Goal: Information Seeking & Learning: Learn about a topic

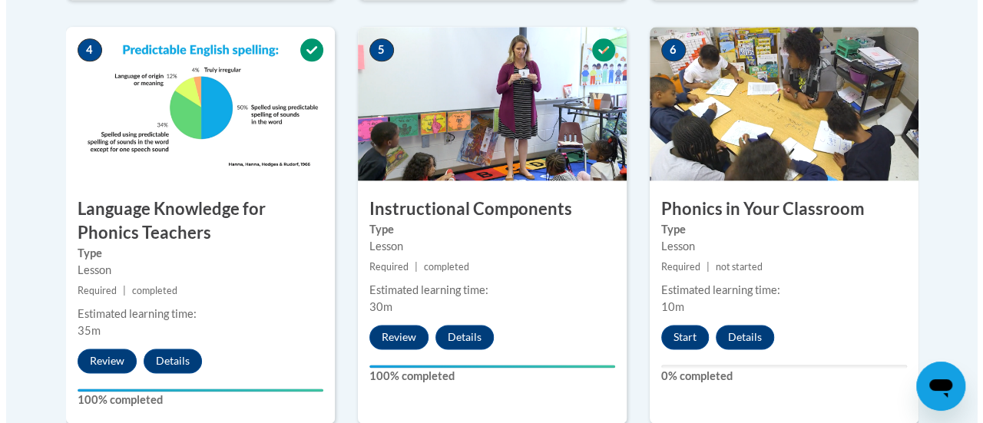
scroll to position [927, 0]
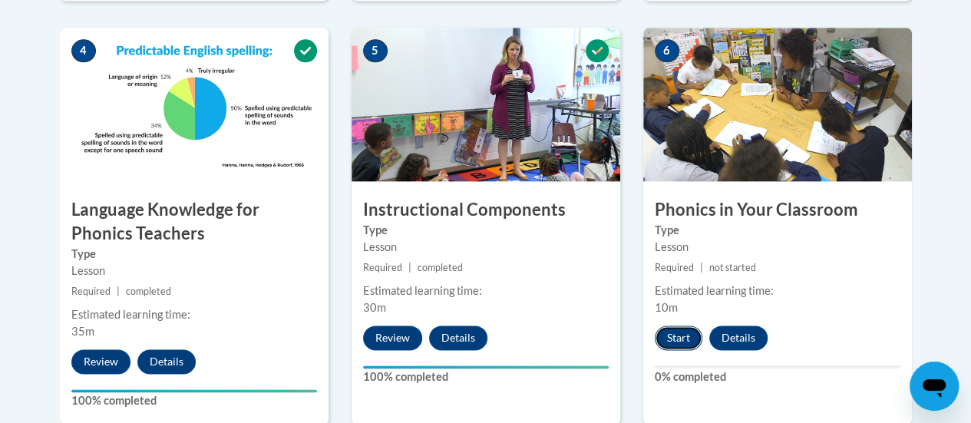
click at [689, 332] on button "Start" at bounding box center [679, 337] width 48 height 25
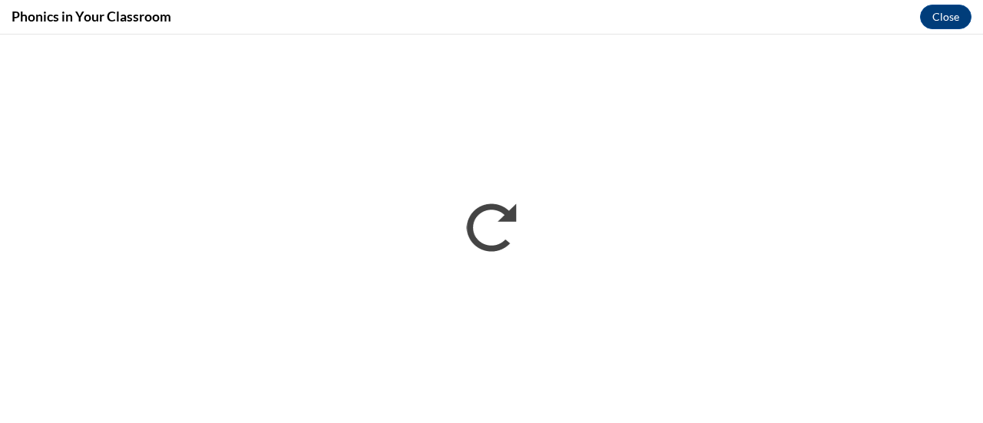
scroll to position [0, 0]
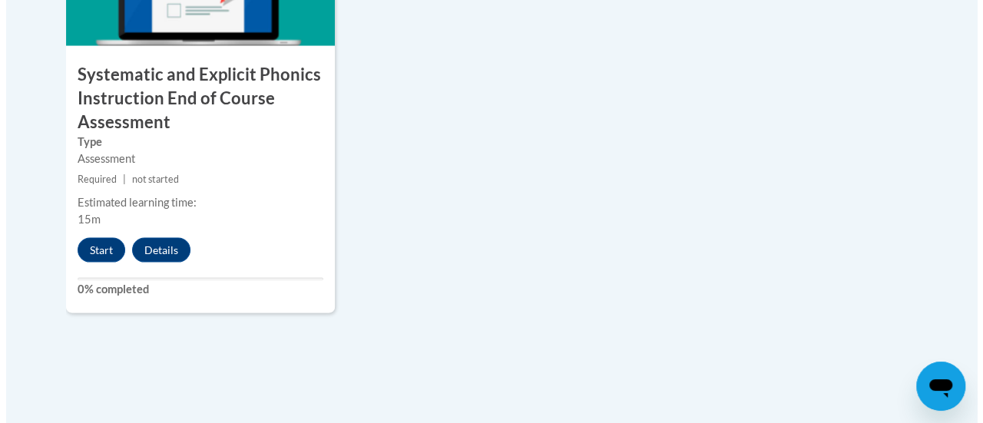
scroll to position [1486, 0]
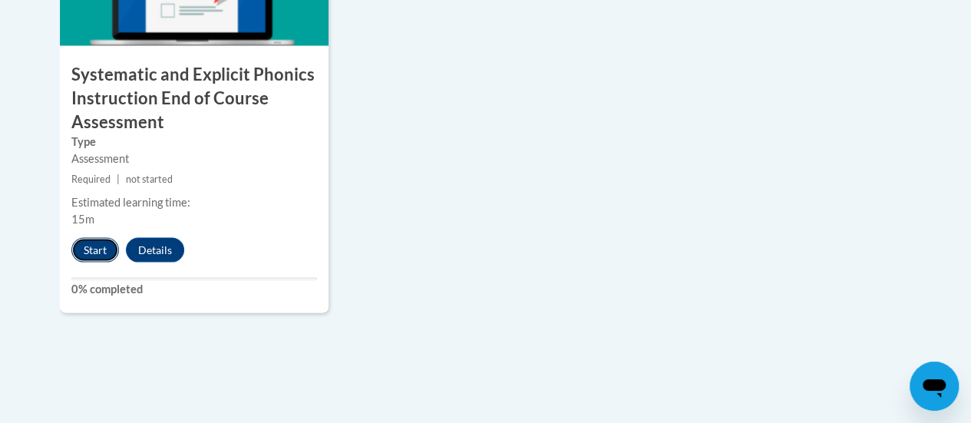
click at [87, 248] on button "Start" at bounding box center [95, 250] width 48 height 25
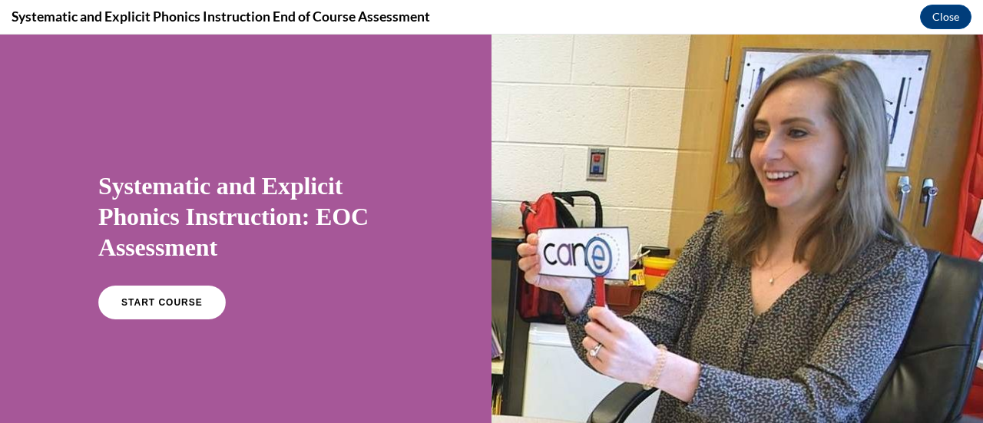
scroll to position [0, 0]
click at [143, 308] on link "START COURSE" at bounding box center [162, 302] width 134 height 35
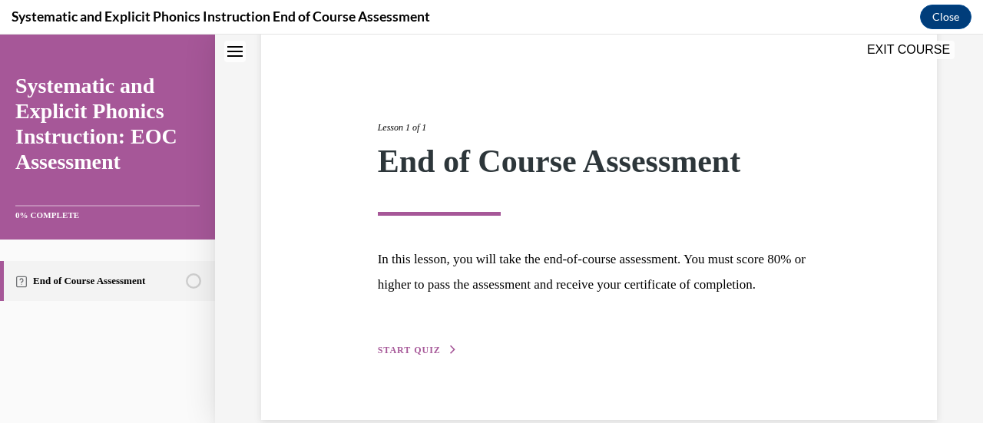
scroll to position [180, 0]
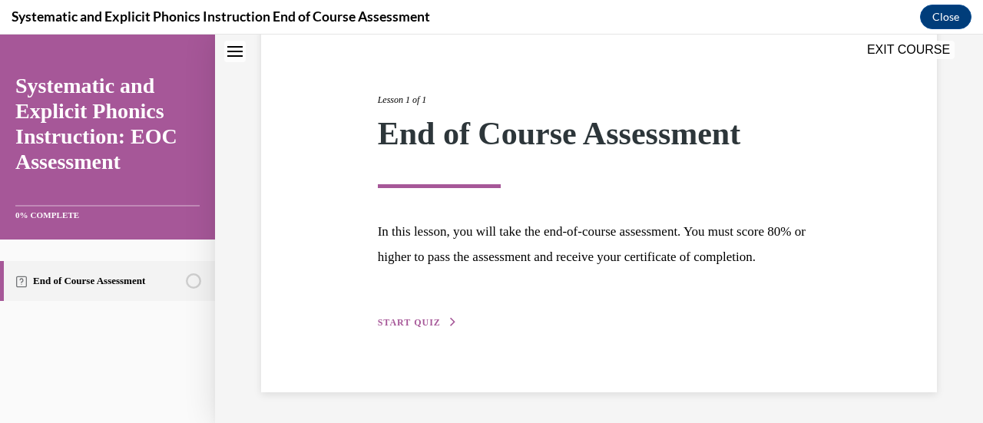
click at [425, 325] on span "START QUIZ" at bounding box center [409, 322] width 63 height 11
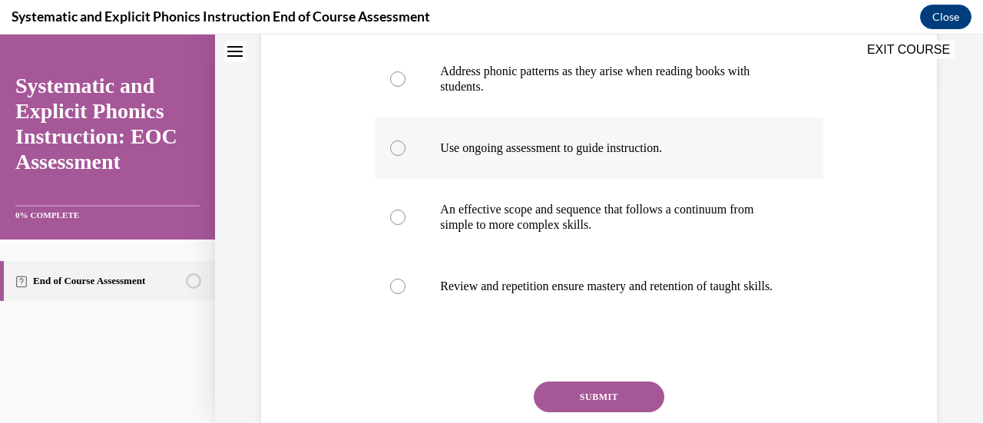
scroll to position [339, 0]
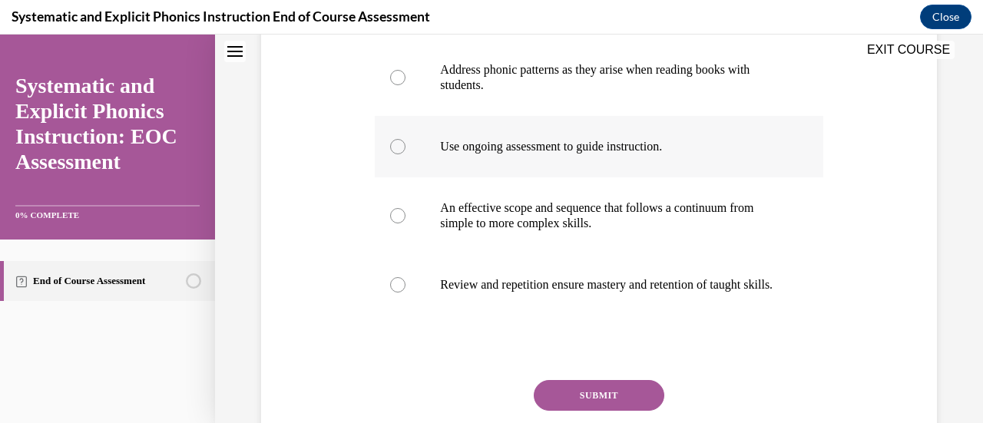
click at [393, 147] on div at bounding box center [397, 146] width 15 height 15
click at [563, 405] on button "SUBMIT" at bounding box center [599, 395] width 131 height 31
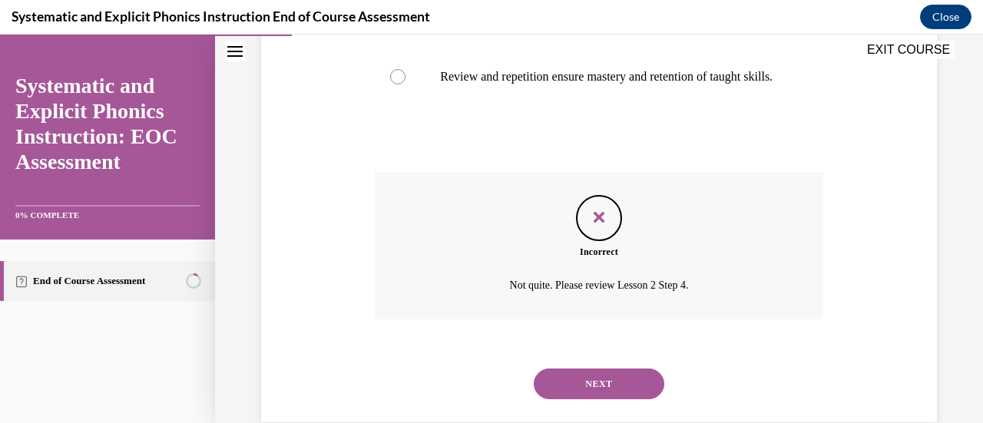
scroll to position [591, 0]
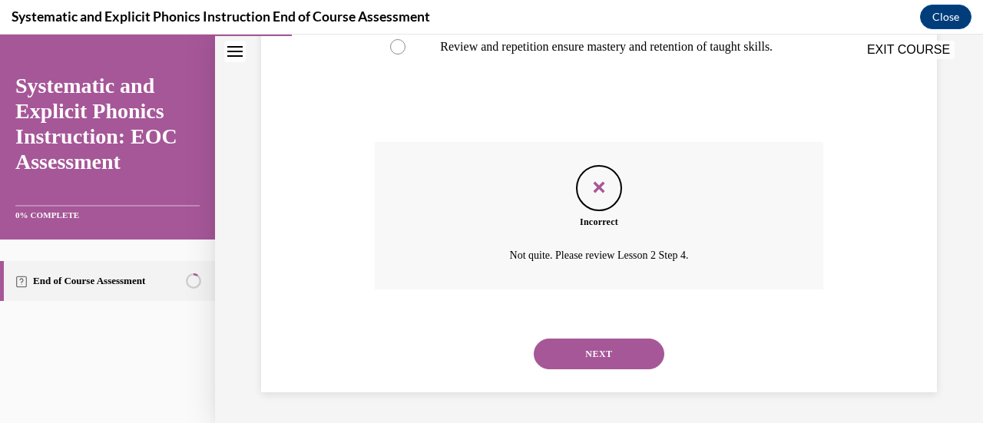
click at [608, 343] on button "NEXT" at bounding box center [599, 354] width 131 height 31
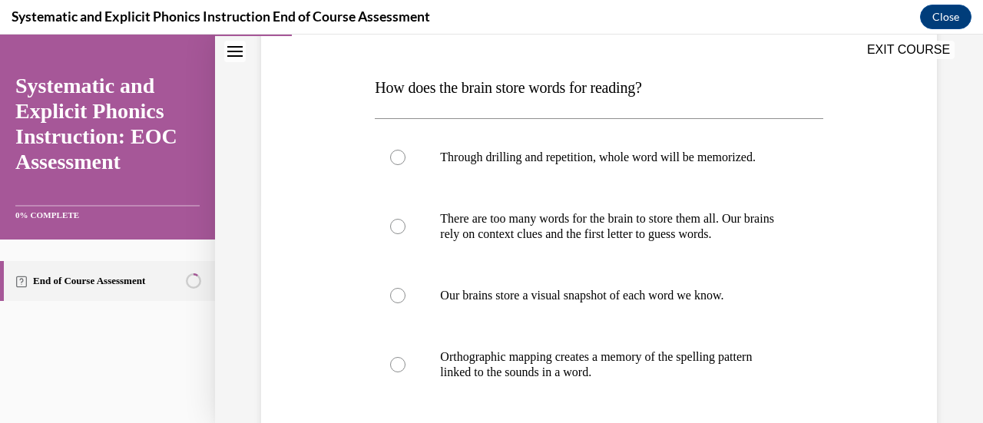
scroll to position [226, 0]
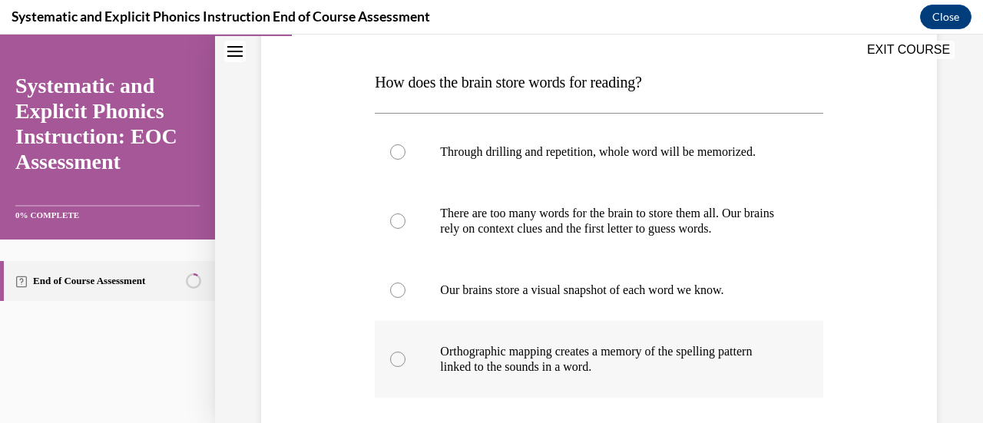
click at [583, 366] on p "Orthographic mapping creates a memory of the spelling pattern linked to the sou…" at bounding box center [612, 359] width 344 height 31
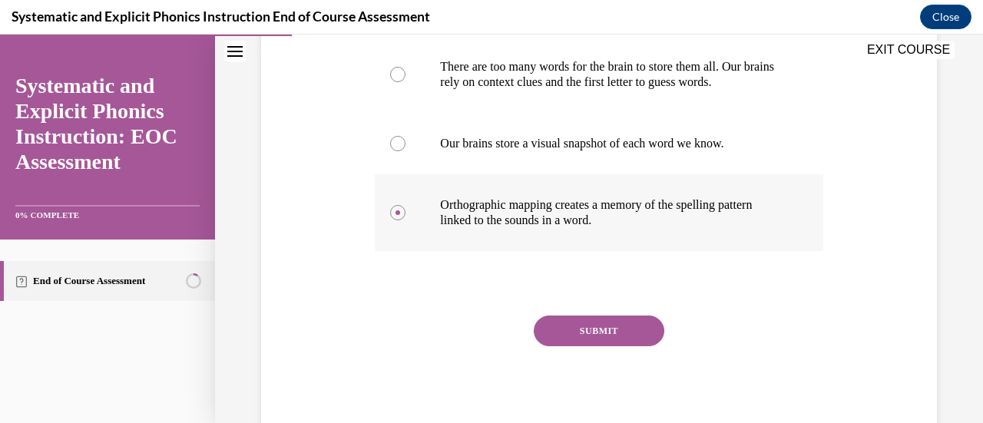
scroll to position [382, 0]
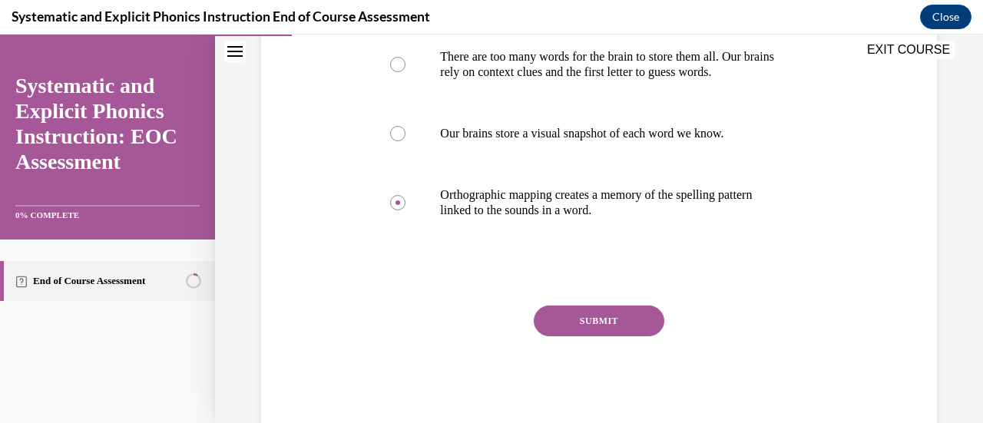
click at [592, 322] on button "SUBMIT" at bounding box center [599, 321] width 131 height 31
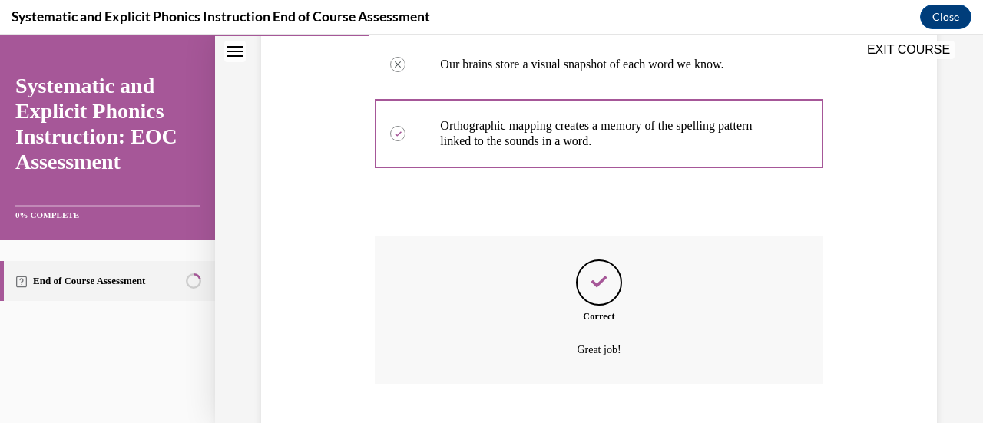
scroll to position [545, 0]
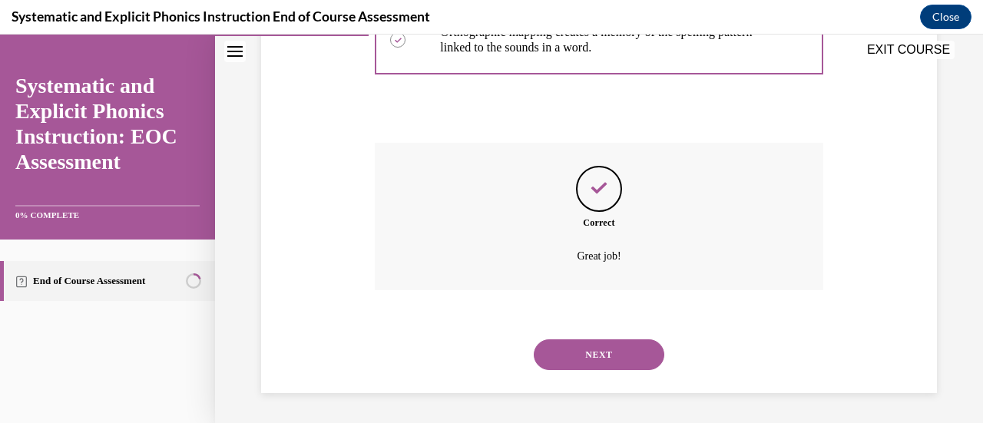
click at [593, 339] on button "NEXT" at bounding box center [599, 354] width 131 height 31
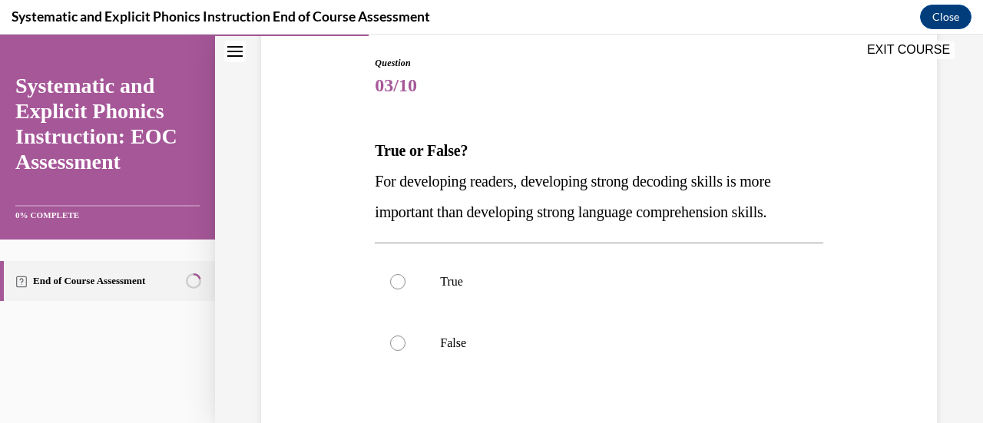
scroll to position [158, 0]
click at [593, 339] on p "False" at bounding box center [612, 342] width 344 height 15
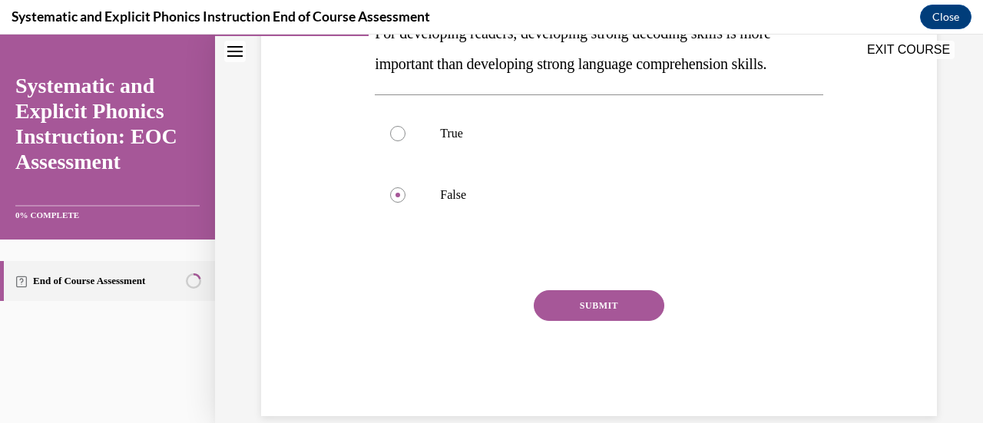
scroll to position [310, 0]
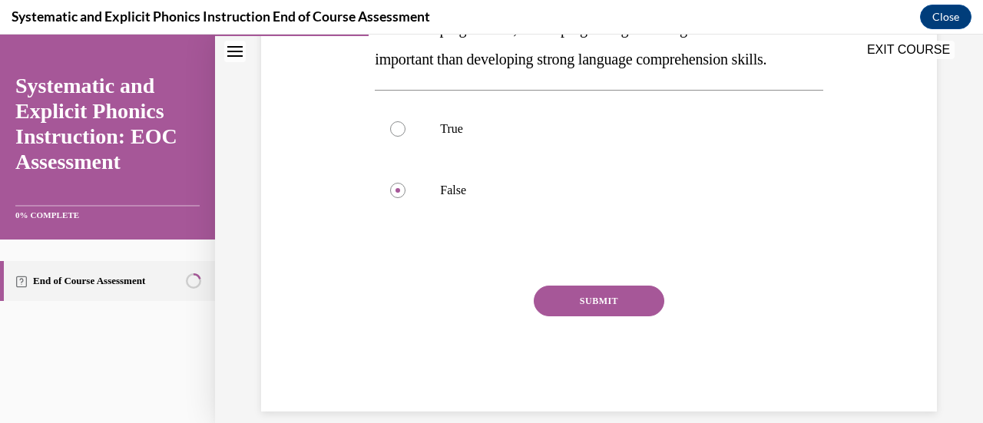
click at [601, 296] on button "SUBMIT" at bounding box center [599, 301] width 131 height 31
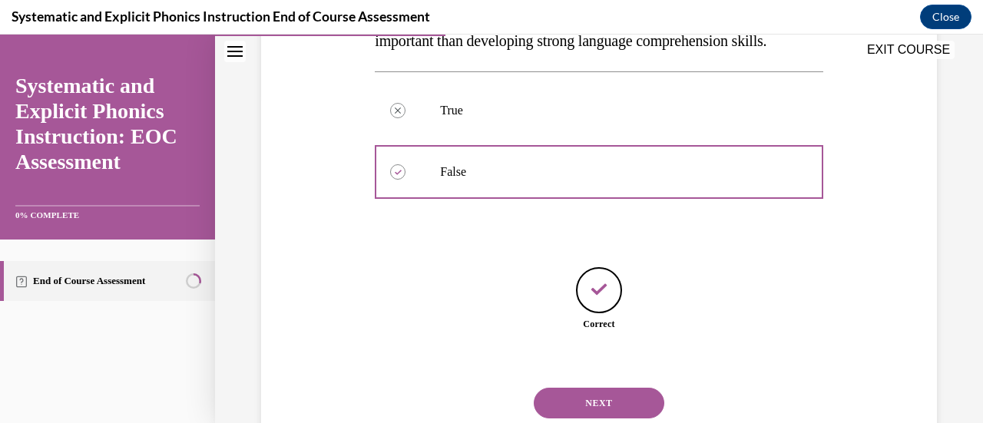
scroll to position [377, 0]
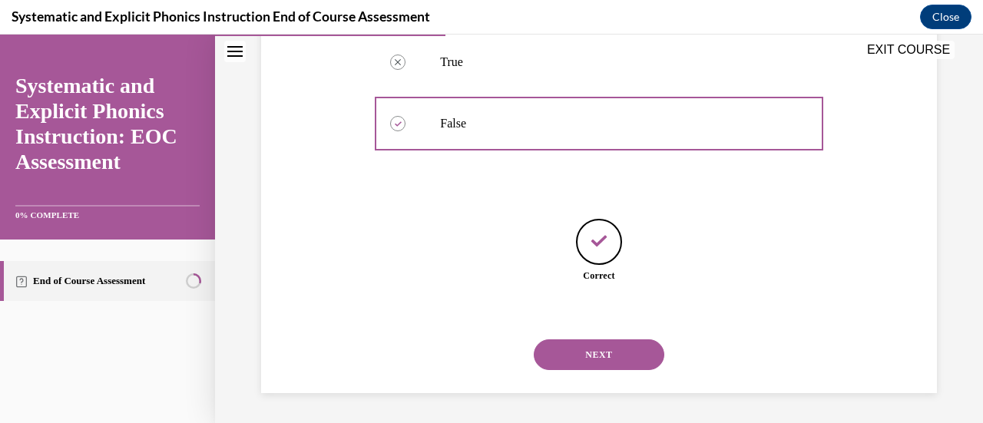
click at [586, 353] on button "NEXT" at bounding box center [599, 354] width 131 height 31
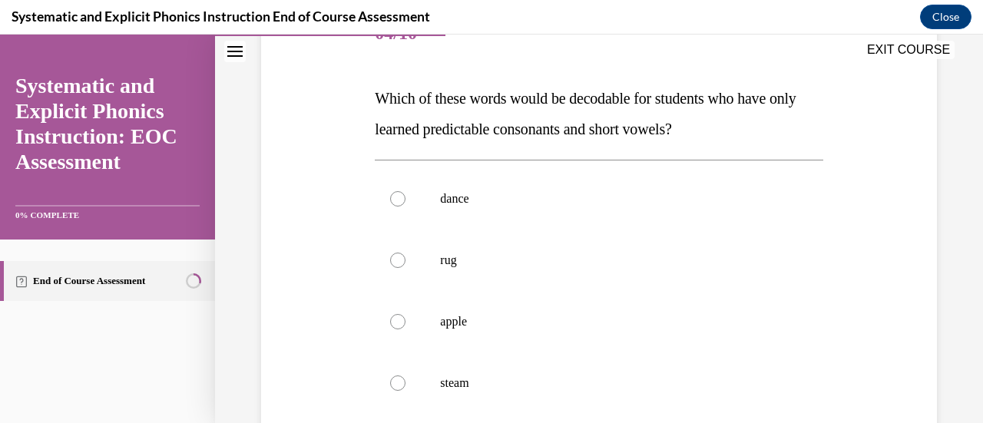
scroll to position [211, 0]
click at [517, 257] on p "rug" at bounding box center [612, 258] width 344 height 15
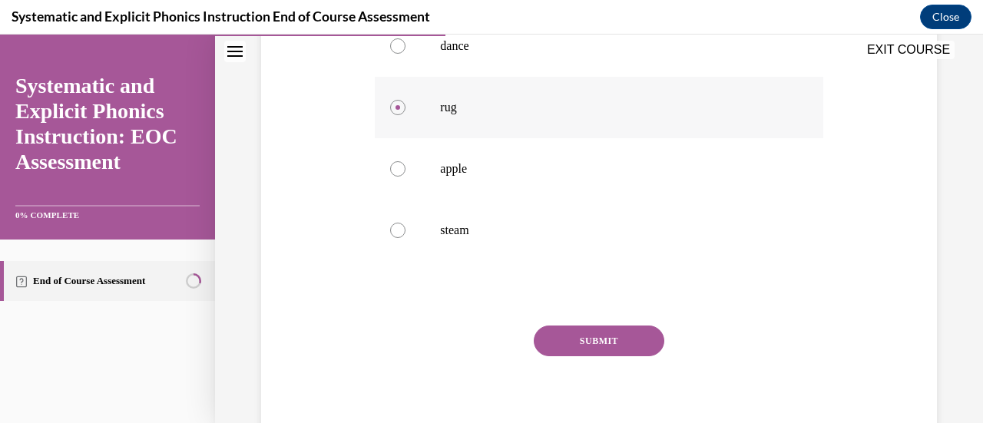
scroll to position [363, 0]
click at [580, 341] on button "SUBMIT" at bounding box center [599, 340] width 131 height 31
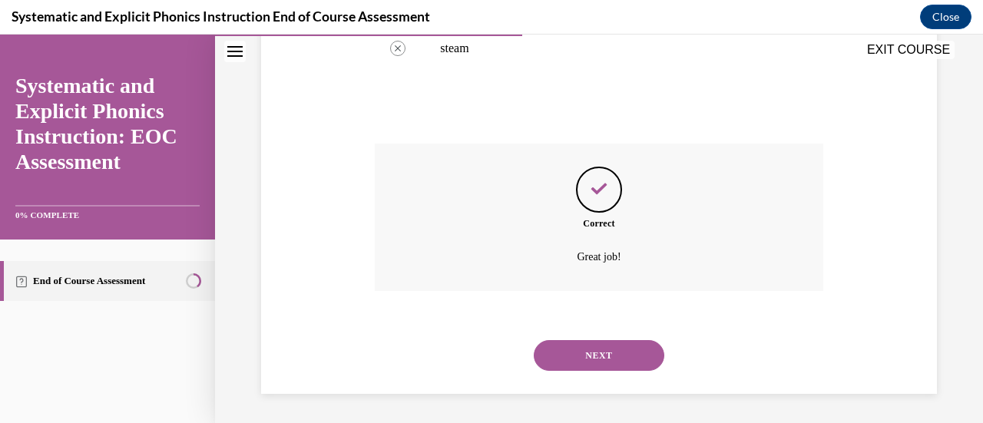
scroll to position [545, 0]
click at [580, 353] on button "NEXT" at bounding box center [599, 354] width 131 height 31
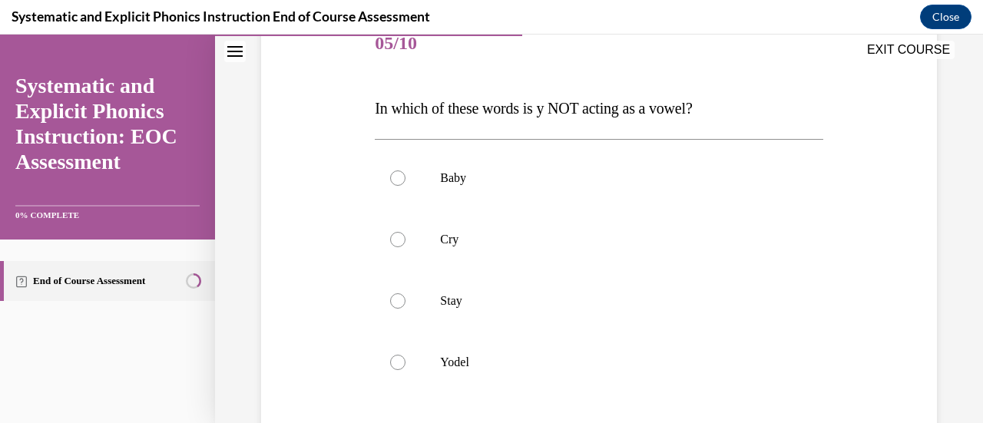
scroll to position [203, 0]
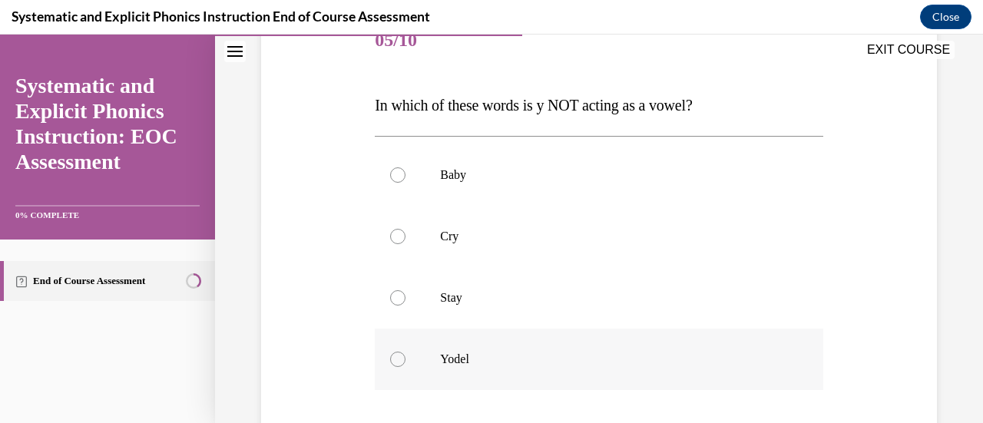
click at [525, 349] on div at bounding box center [599, 359] width 448 height 61
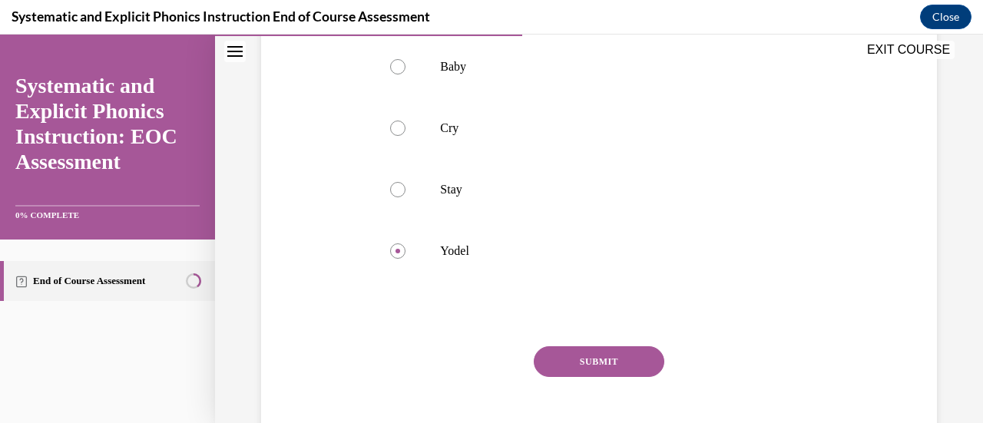
click at [568, 359] on button "SUBMIT" at bounding box center [599, 361] width 131 height 31
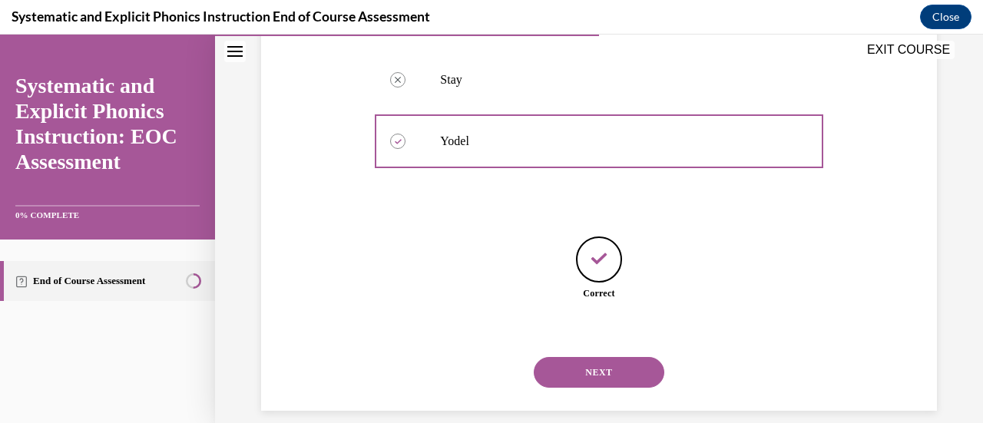
scroll to position [438, 0]
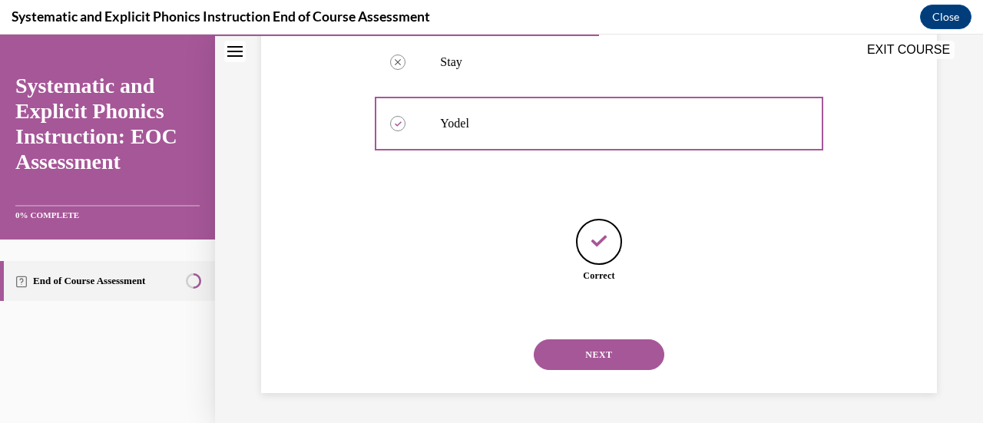
click at [587, 363] on button "NEXT" at bounding box center [599, 354] width 131 height 31
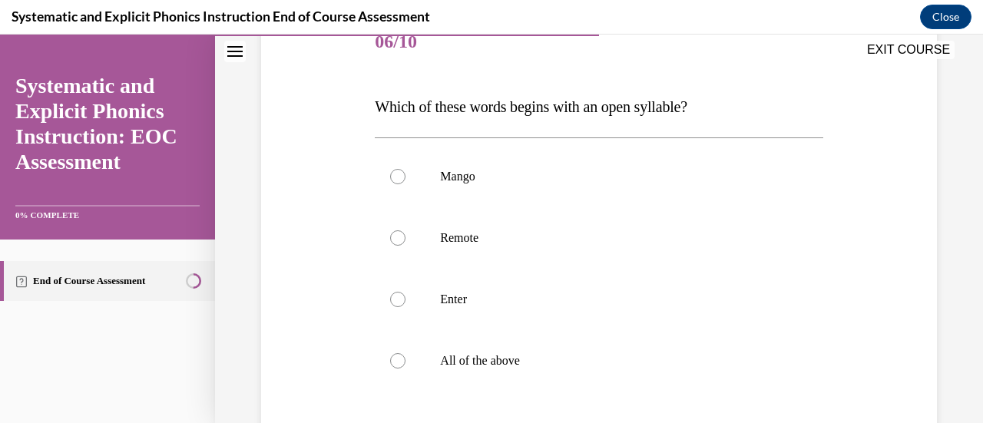
scroll to position [204, 0]
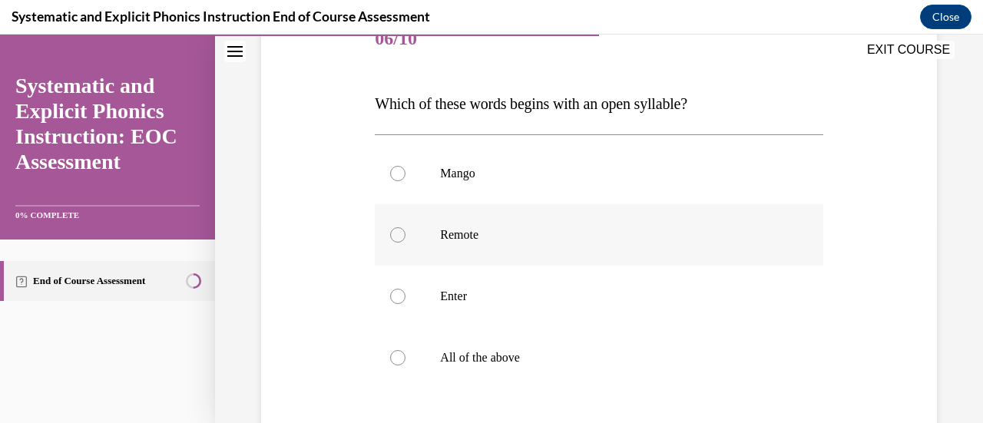
click at [507, 238] on p "Remote" at bounding box center [612, 234] width 344 height 15
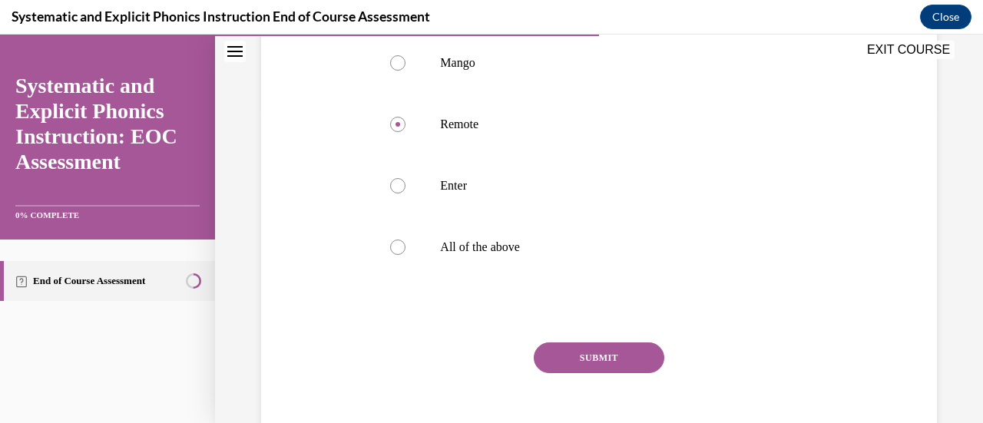
click at [598, 363] on button "SUBMIT" at bounding box center [599, 357] width 131 height 31
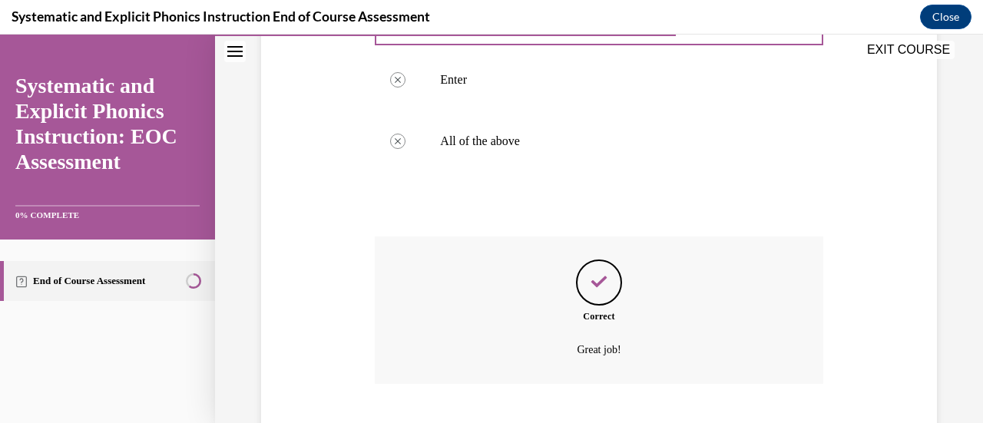
scroll to position [514, 0]
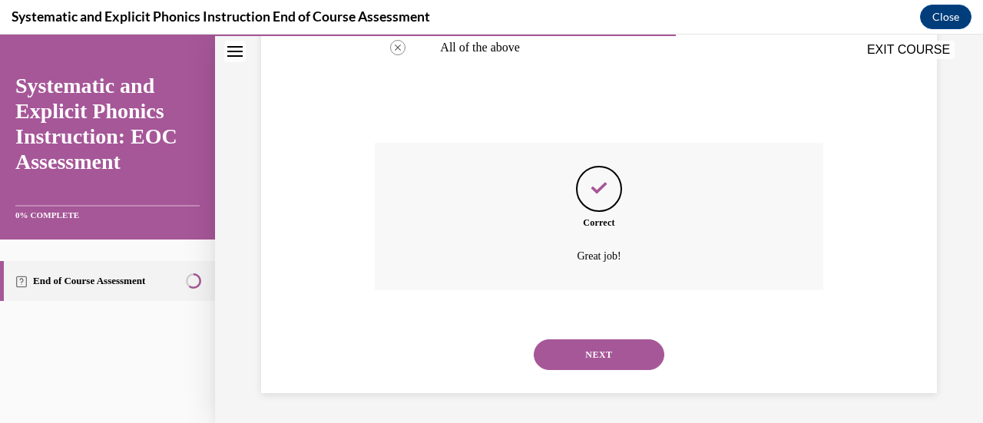
click at [598, 363] on button "NEXT" at bounding box center [599, 354] width 131 height 31
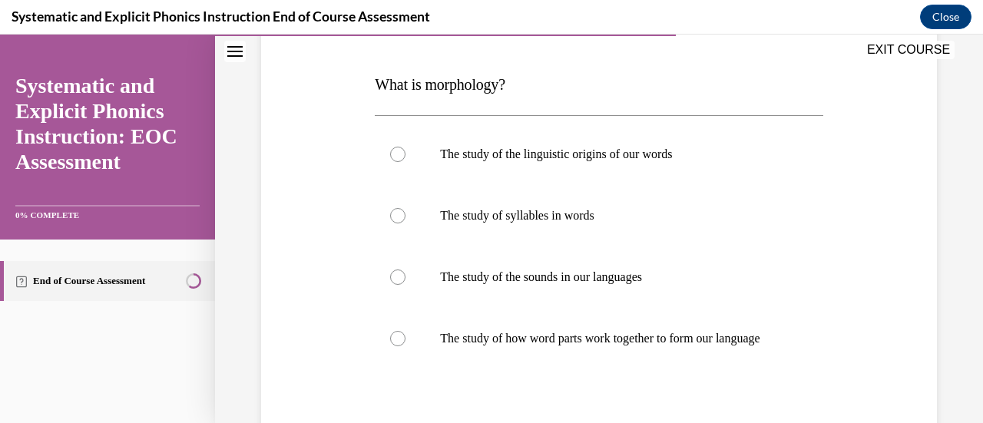
scroll to position [224, 0]
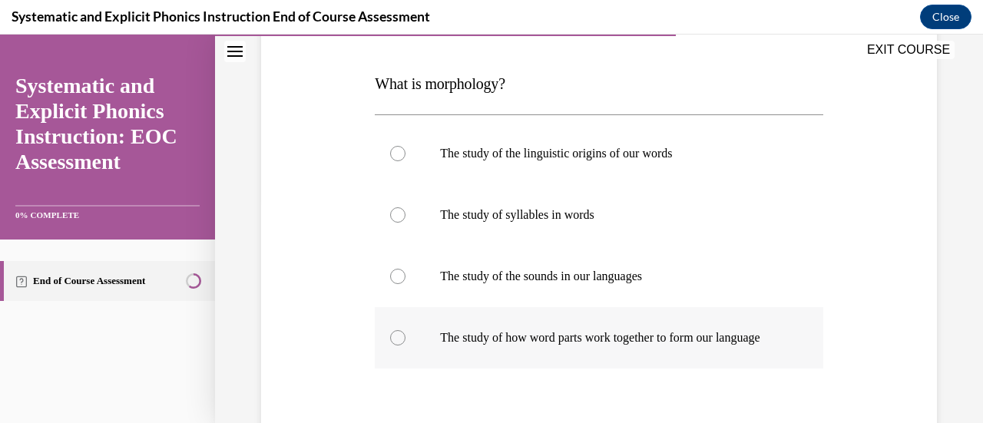
click at [645, 342] on p "The study of how word parts work together to form our language" at bounding box center [612, 337] width 344 height 15
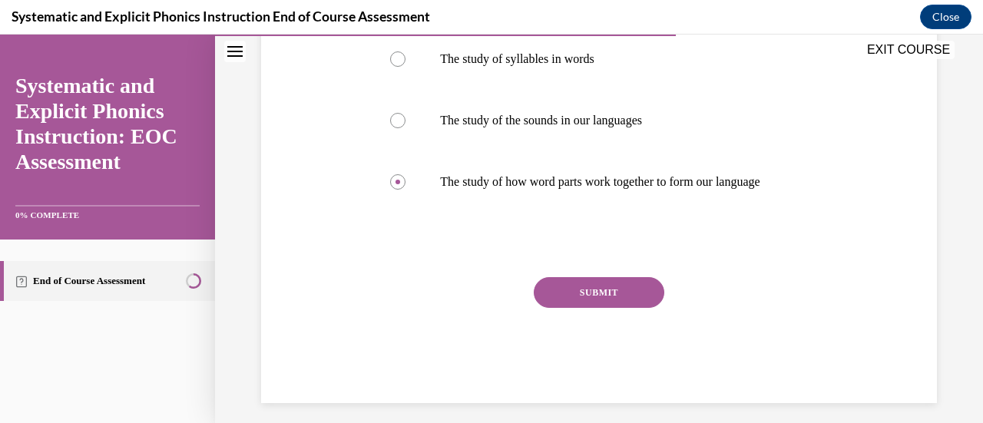
click at [610, 308] on button "SUBMIT" at bounding box center [599, 292] width 131 height 31
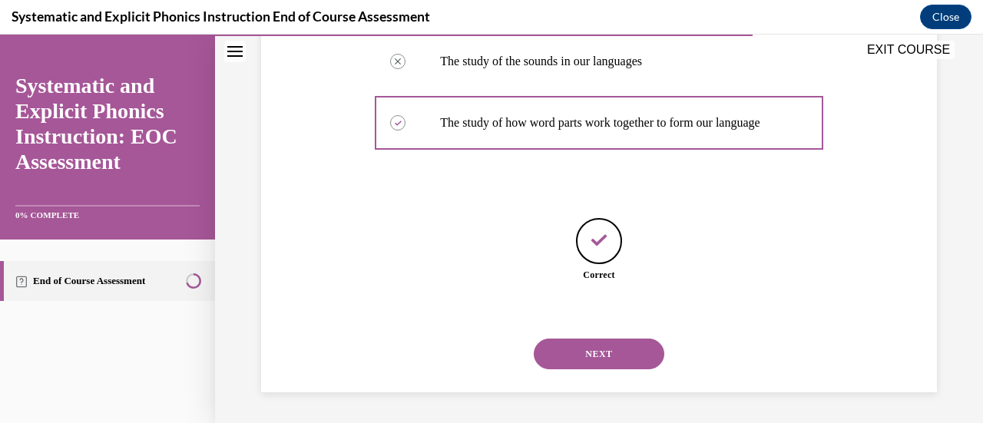
scroll to position [454, 0]
click at [597, 340] on button "NEXT" at bounding box center [599, 354] width 131 height 31
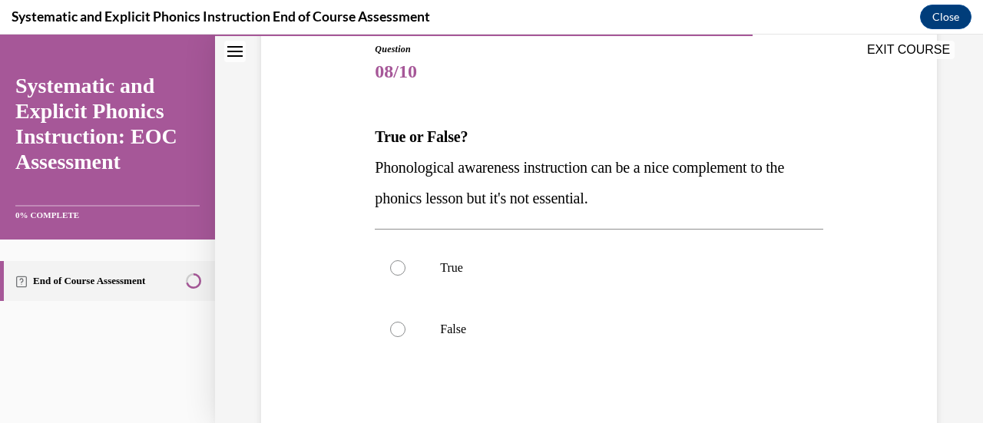
scroll to position [172, 0]
click at [597, 340] on div at bounding box center [599, 328] width 448 height 61
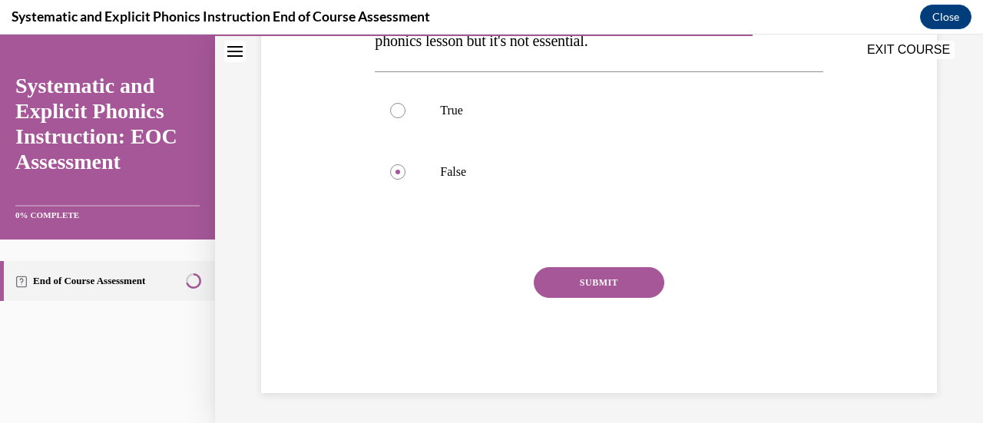
click at [602, 277] on button "SUBMIT" at bounding box center [599, 282] width 131 height 31
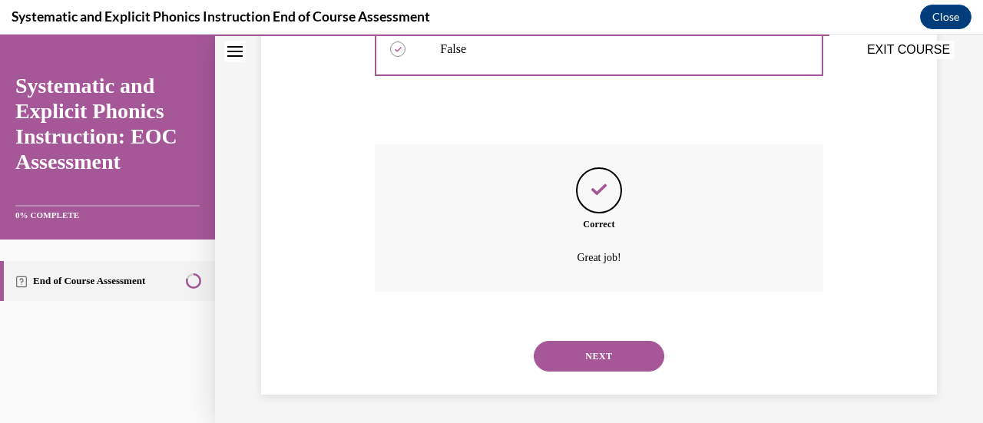
scroll to position [453, 0]
click at [584, 352] on button "NEXT" at bounding box center [599, 354] width 131 height 31
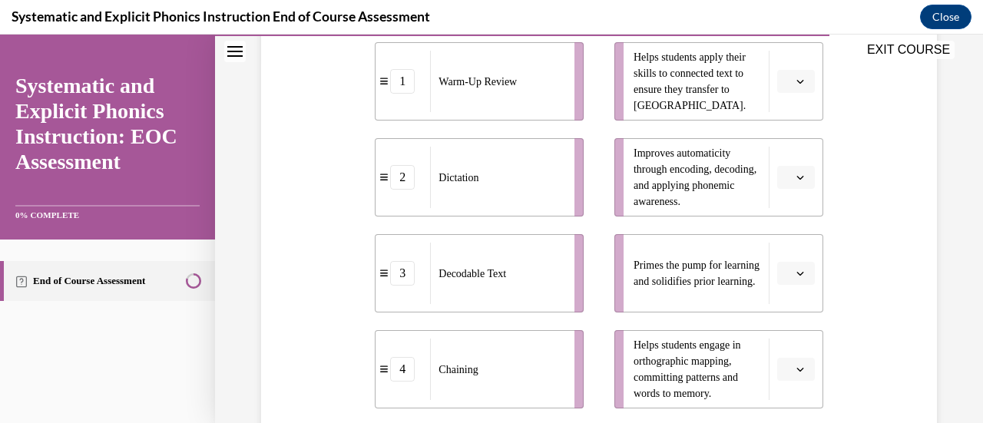
scroll to position [366, 0]
click at [796, 274] on icon "button" at bounding box center [800, 273] width 8 height 8
click at [785, 151] on div "1" at bounding box center [784, 146] width 38 height 31
click at [786, 366] on span "Please select an option" at bounding box center [788, 368] width 5 height 15
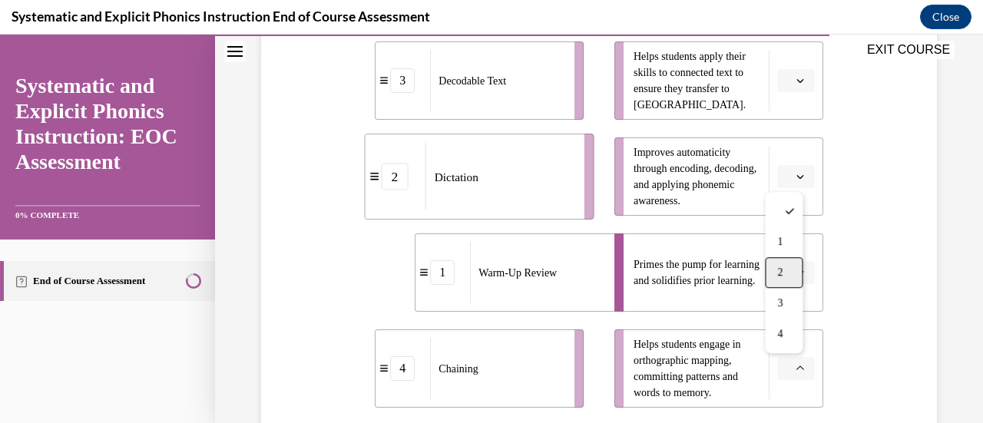
click at [768, 283] on div "2" at bounding box center [784, 272] width 38 height 31
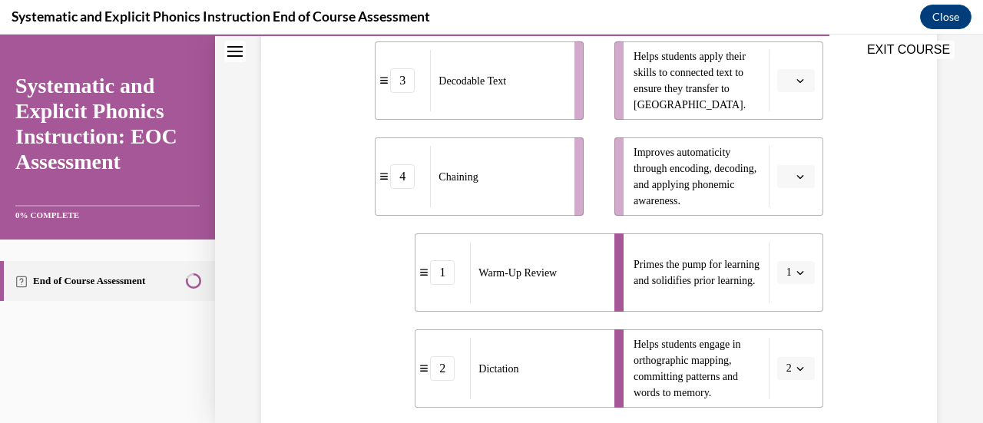
click at [783, 170] on button "button" at bounding box center [796, 176] width 38 height 23
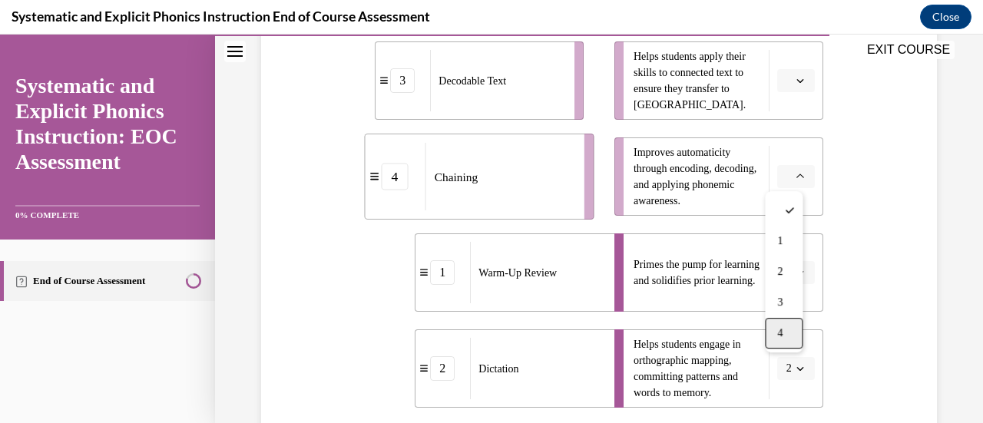
click at [785, 327] on div "4" at bounding box center [784, 333] width 38 height 31
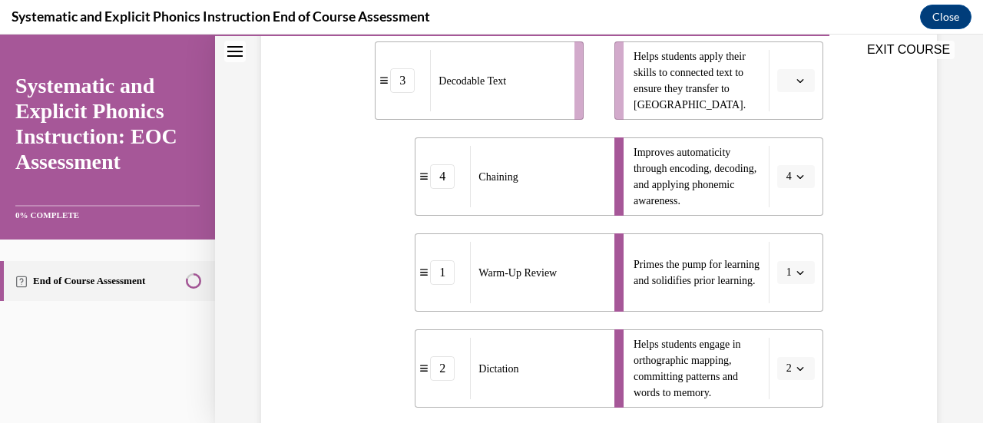
click at [795, 75] on span "button" at bounding box center [800, 80] width 11 height 11
click at [795, 206] on div "3" at bounding box center [784, 206] width 38 height 31
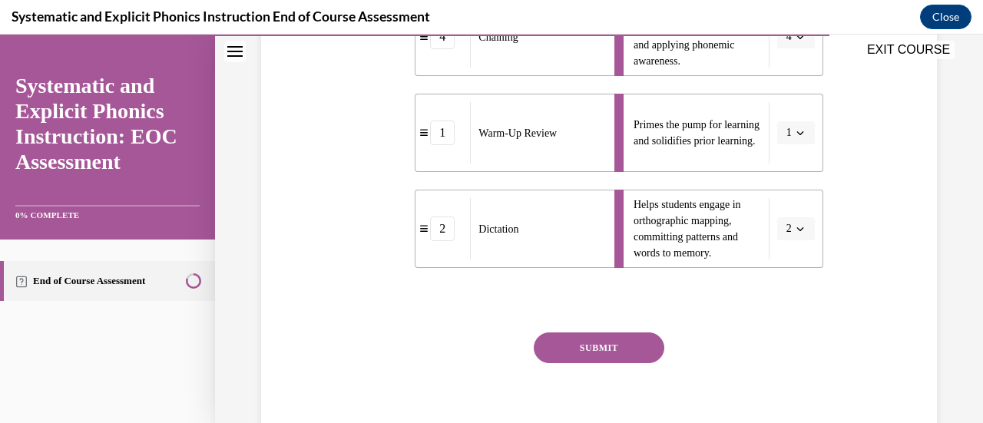
scroll to position [507, 0]
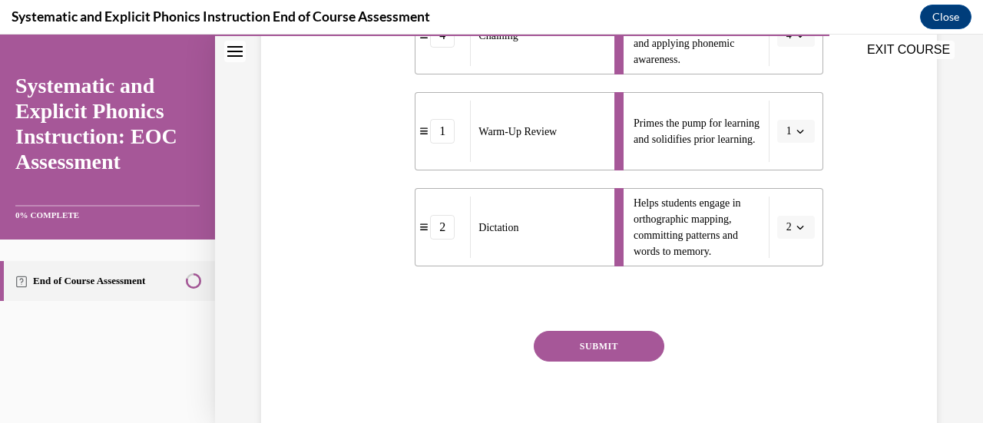
click at [609, 352] on button "SUBMIT" at bounding box center [599, 346] width 131 height 31
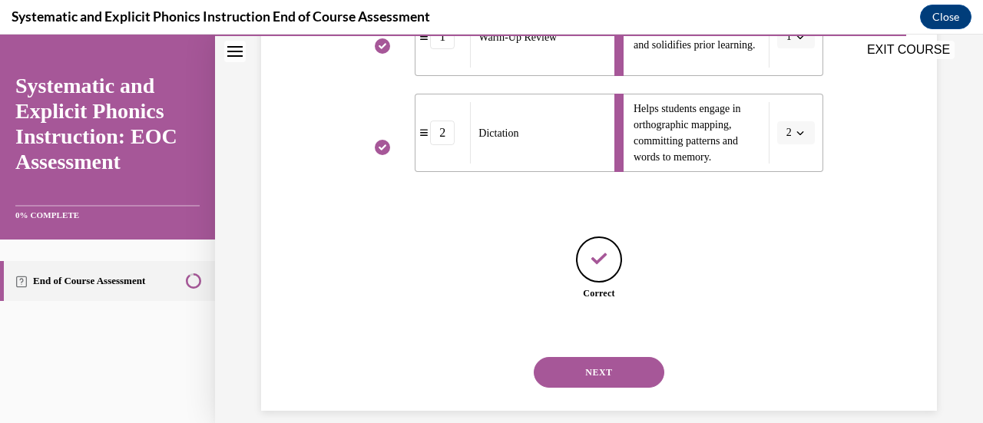
scroll to position [620, 0]
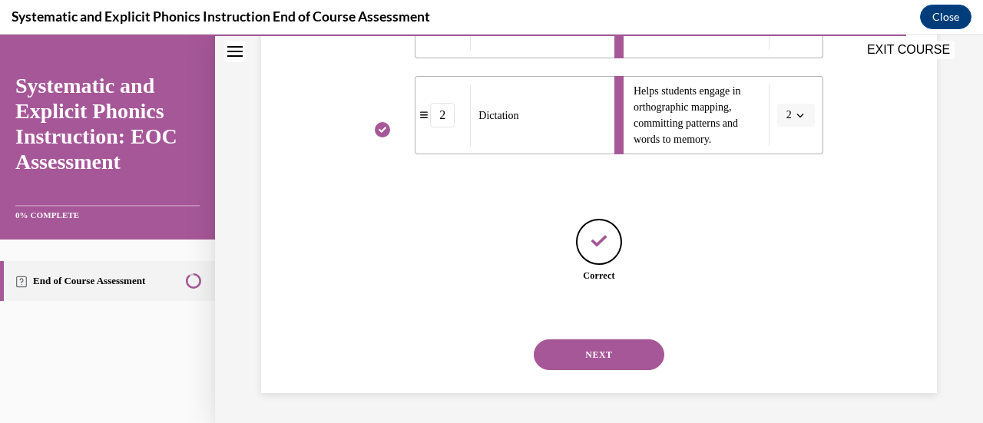
click at [609, 352] on button "NEXT" at bounding box center [599, 354] width 131 height 31
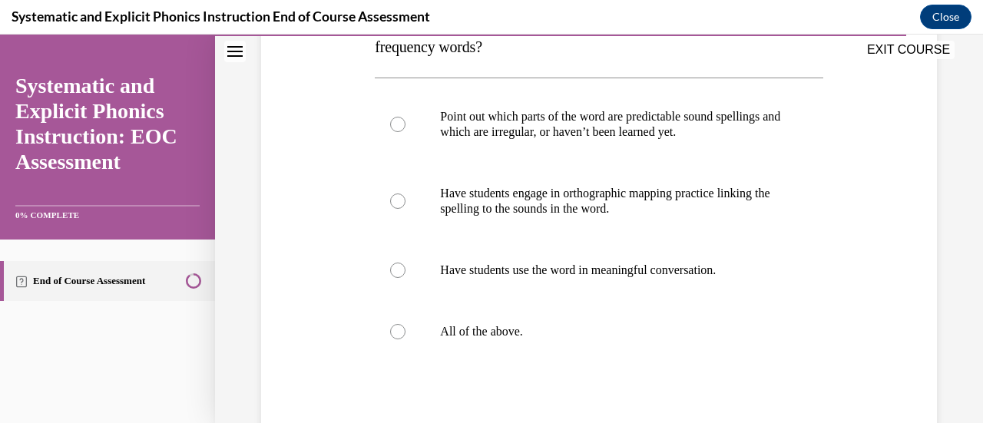
scroll to position [290, 0]
click at [600, 349] on div at bounding box center [599, 332] width 448 height 61
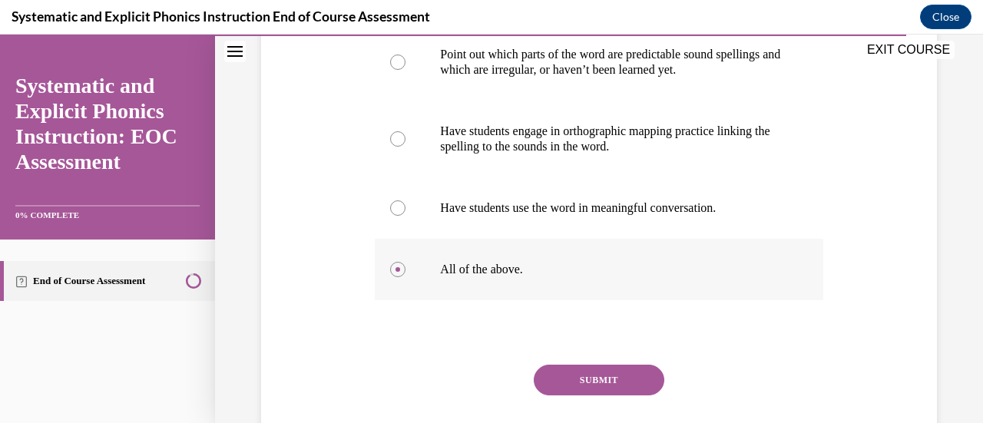
scroll to position [361, 0]
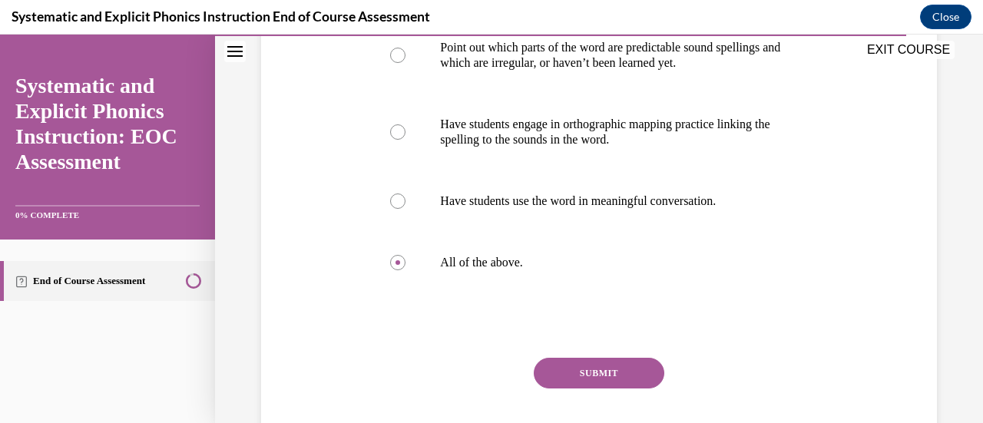
click at [600, 359] on button "SUBMIT" at bounding box center [599, 373] width 131 height 31
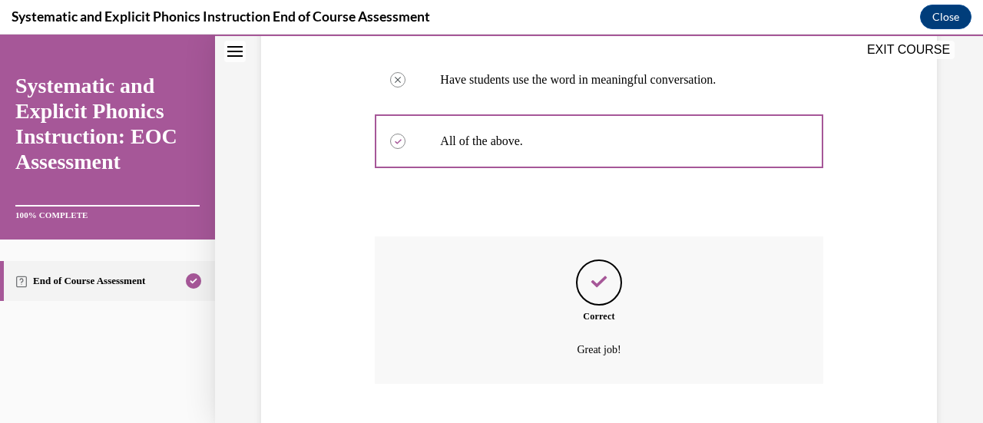
scroll to position [576, 0]
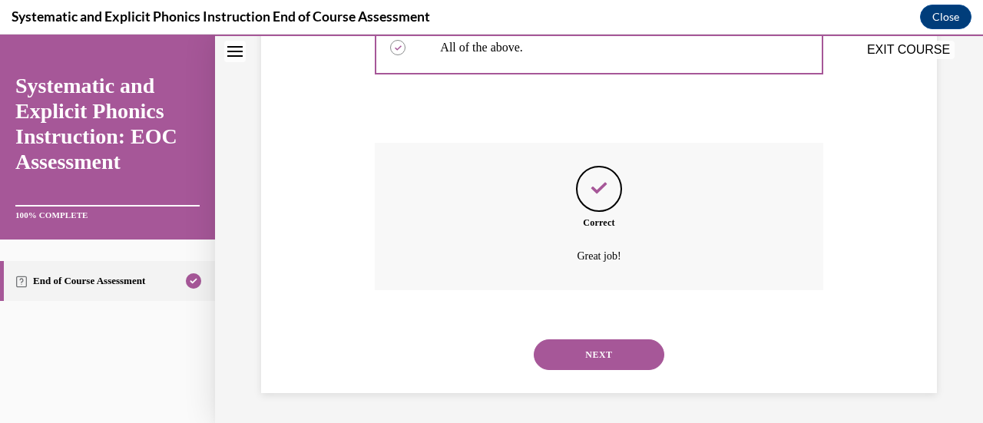
click at [600, 359] on button "NEXT" at bounding box center [599, 354] width 131 height 31
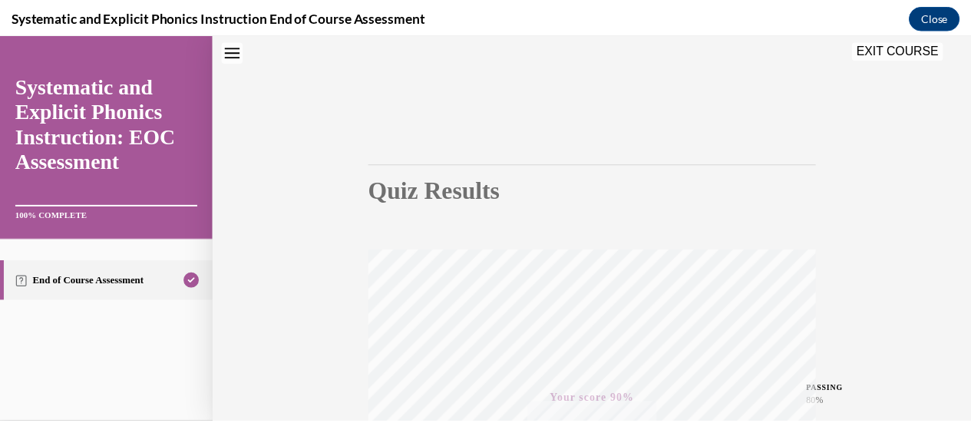
scroll to position [0, 0]
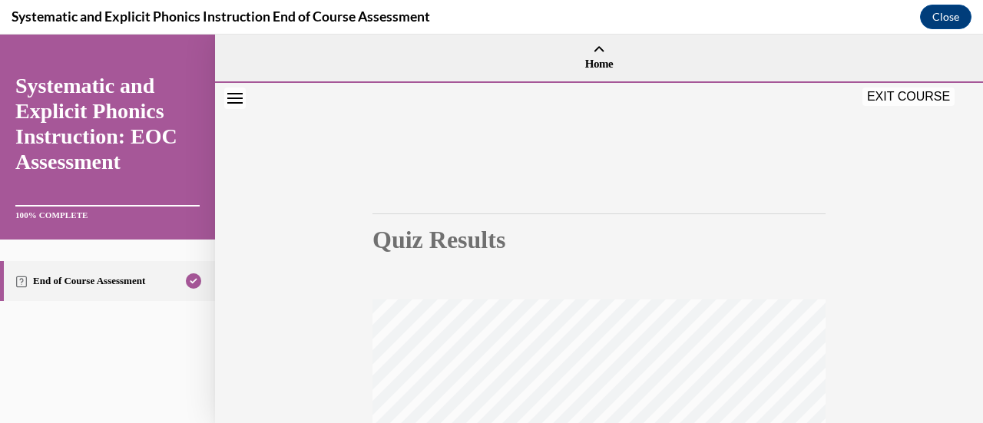
click at [884, 101] on button "EXIT COURSE" at bounding box center [908, 97] width 92 height 18
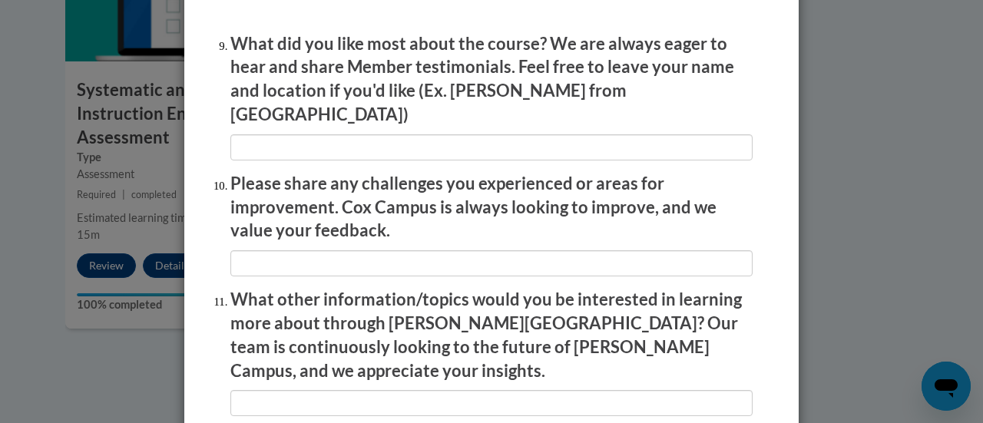
scroll to position [2769, 0]
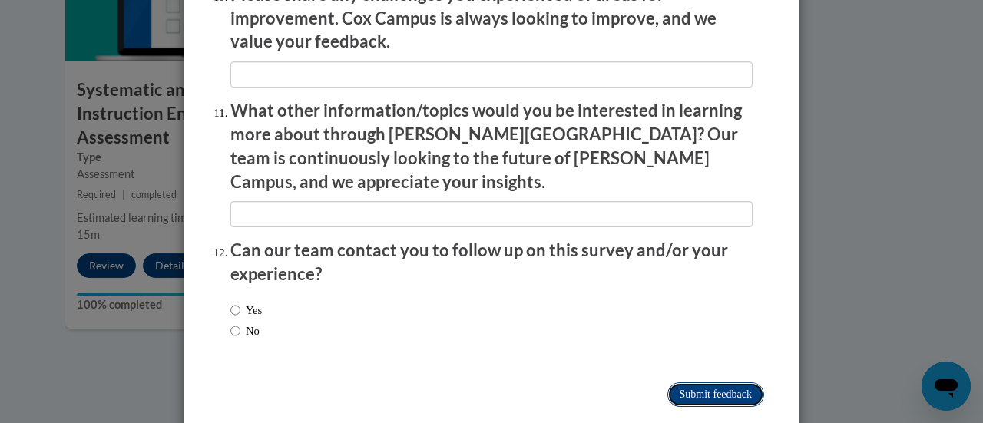
click at [689, 382] on input "Submit feedback" at bounding box center [715, 394] width 97 height 25
